Goal: Task Accomplishment & Management: Use online tool/utility

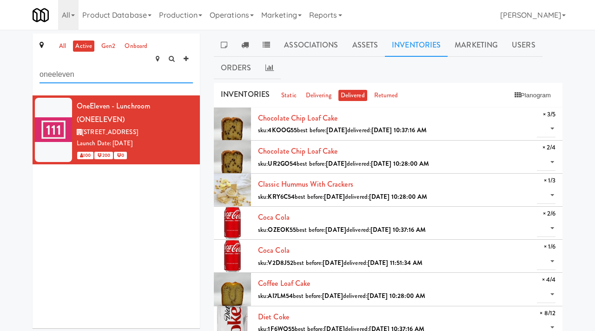
click at [139, 66] on input "oneeleven" at bounding box center [117, 74] width 154 height 17
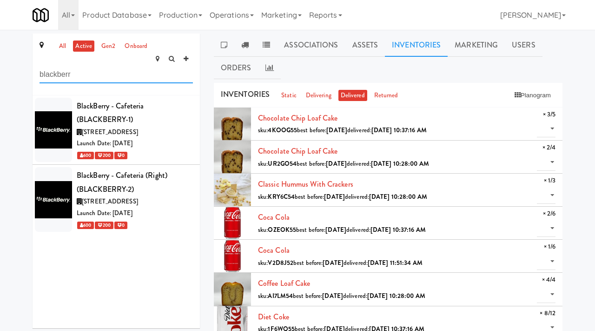
type input "blackberr"
click at [171, 99] on div "BlackBerry - Cafeteria (BLACKBERRY-1)" at bounding box center [135, 112] width 116 height 27
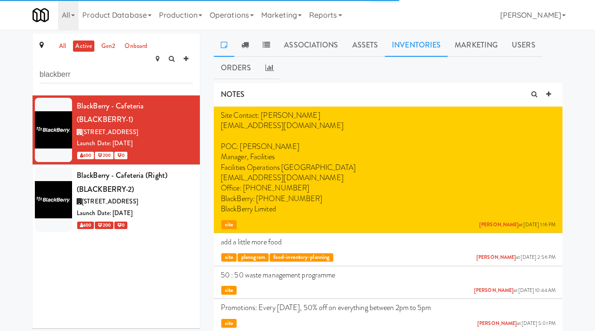
click at [430, 52] on link "Inventories" at bounding box center [416, 44] width 63 height 23
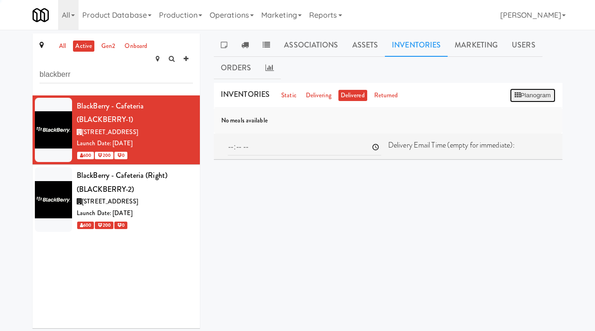
click at [542, 94] on button "Planogram" at bounding box center [533, 95] width 46 height 14
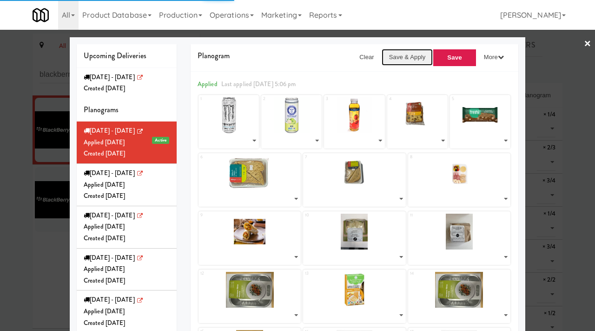
click at [401, 57] on button "Save & Apply" at bounding box center [408, 57] width 52 height 17
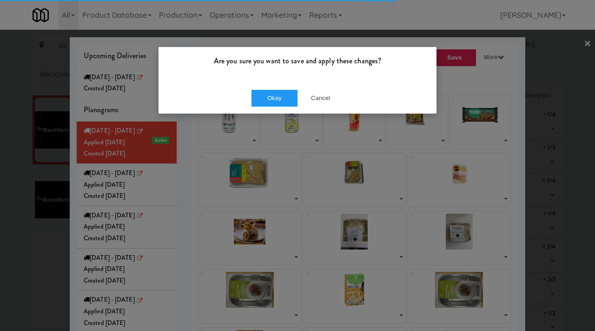
select select "number:253537"
select select "number:271600"
select select "number:268110"
select select "number:272089"
select select "number:271968"
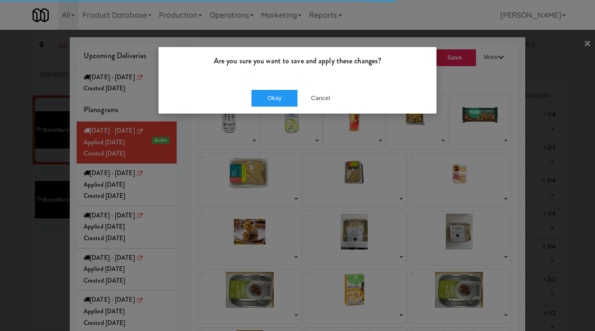
select select "number:272036"
select select "number:272138"
select select "number:271828"
select select "number:271792"
select select "number:271748"
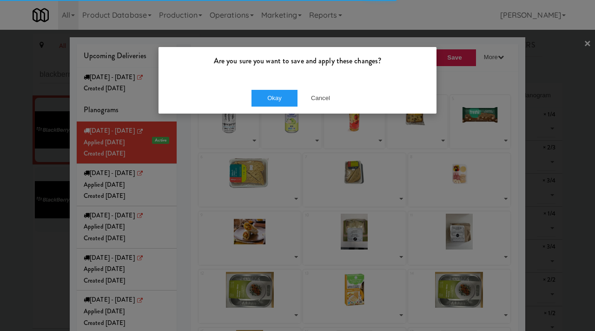
select select "number:271847"
select select "number:270462"
select select "number:271904"
select select "number:270462"
select select "number:270341"
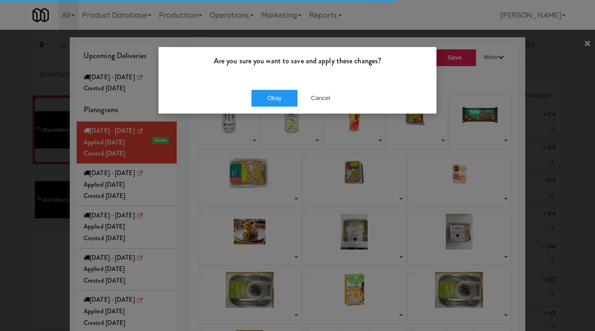
select select "number:270522"
select select "number:270398"
select select "number:270572"
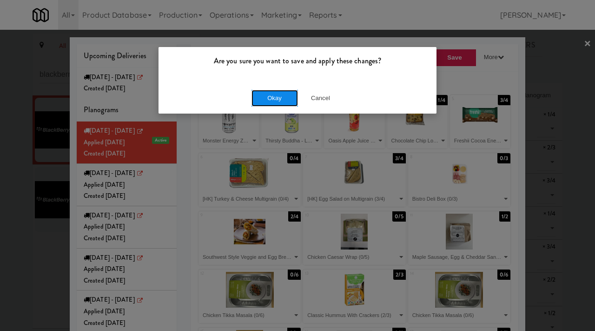
click at [285, 104] on button "Okay" at bounding box center [275, 98] width 47 height 17
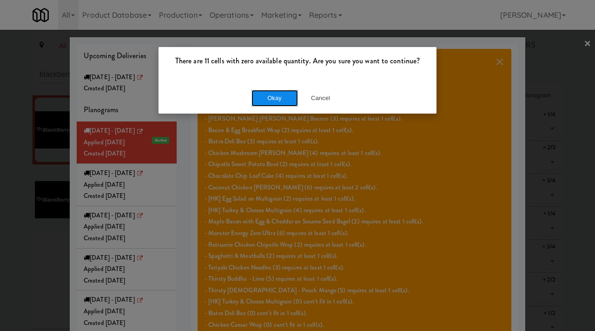
click at [285, 103] on button "Okay" at bounding box center [275, 98] width 47 height 17
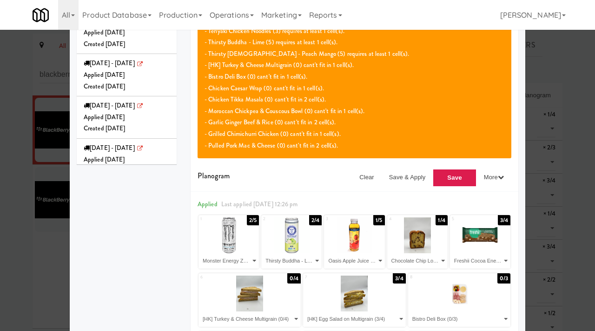
scroll to position [261, 0]
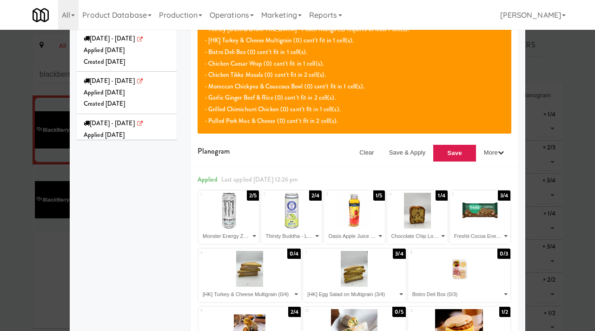
click at [17, 281] on div at bounding box center [297, 165] width 595 height 331
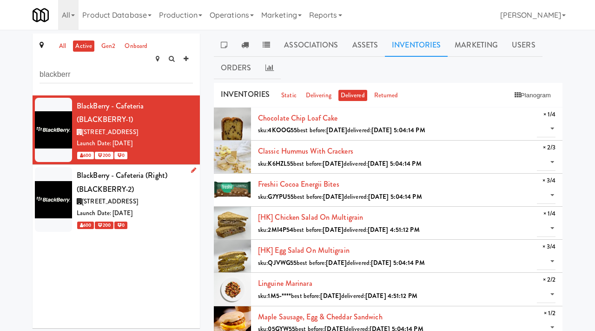
click at [160, 219] on div "600 200 0" at bounding box center [135, 225] width 116 height 12
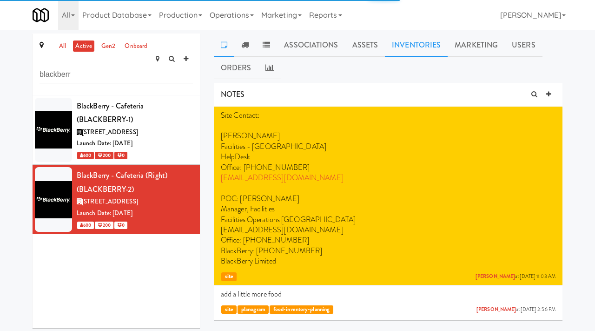
click at [415, 36] on link "Inventories" at bounding box center [416, 44] width 63 height 23
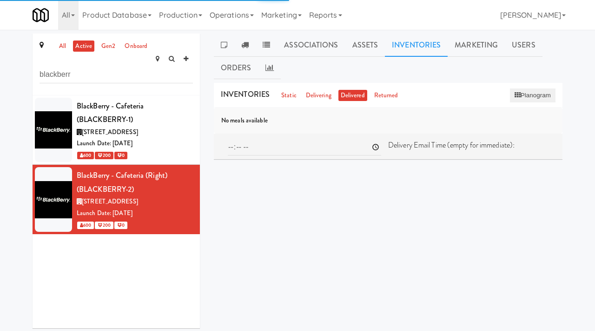
click at [526, 96] on button "Planogram" at bounding box center [533, 95] width 46 height 14
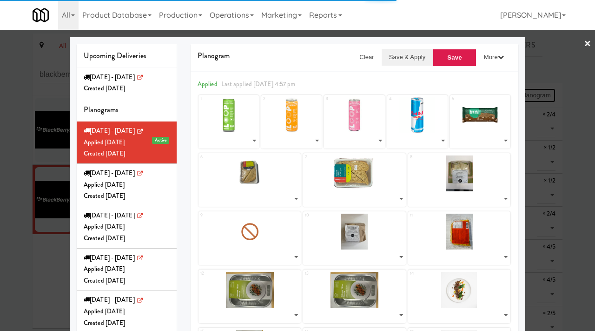
select select "number:195933"
select select "number:238536"
select select "number:238564"
select select "number:260598"
select select "number:272013"
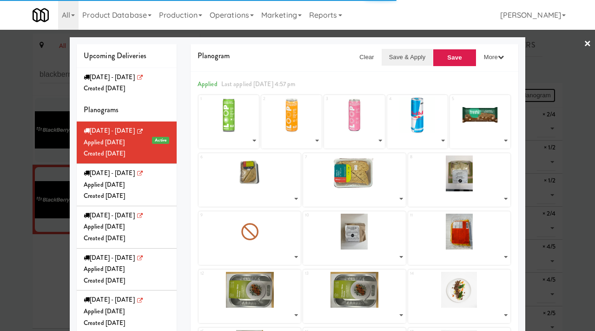
select select "number:271863"
select select "number:272066"
select select "number:271716"
select select "number:271767"
select select "number:271807"
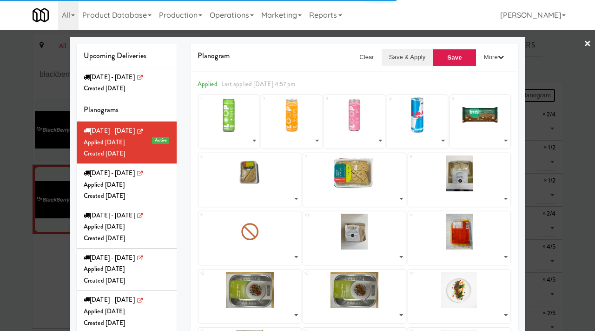
select select "number:272116"
select select "number:270505"
select select "number:270559"
select select "number:270332"
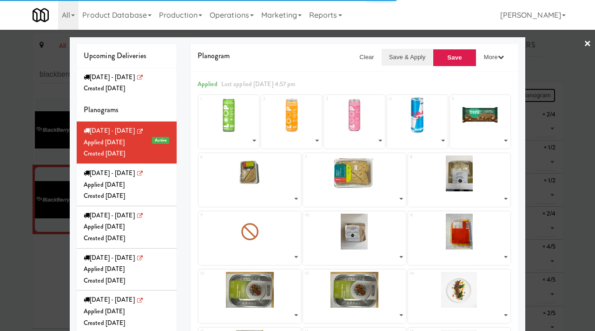
select select "number:270438"
select select "number:270559"
select select "number:268109"
select select "number:268162"
select select "number:271928"
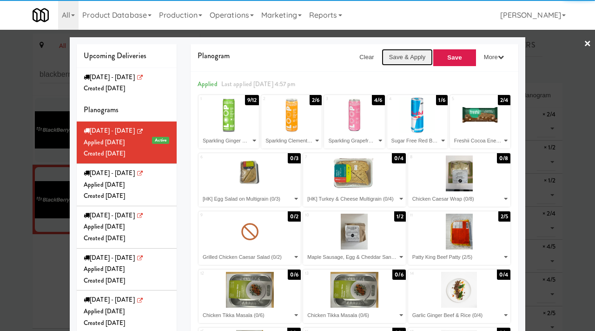
click at [396, 60] on button "Save & Apply" at bounding box center [408, 57] width 52 height 17
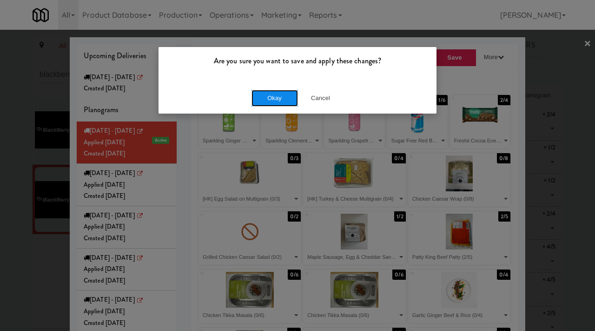
click at [278, 103] on button "Okay" at bounding box center [275, 98] width 47 height 17
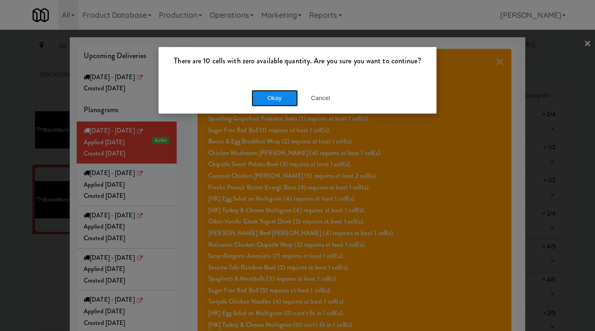
click at [278, 103] on button "Okay" at bounding box center [275, 98] width 47 height 17
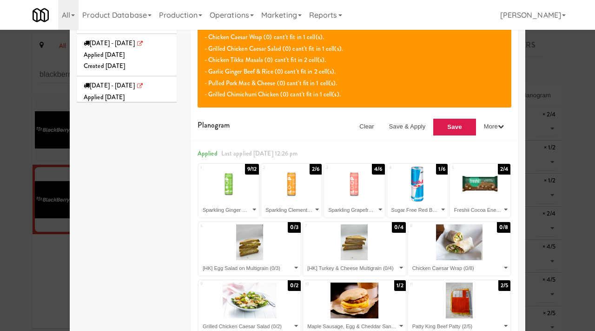
scroll to position [294, 0]
